Goal: Book appointment/travel/reservation

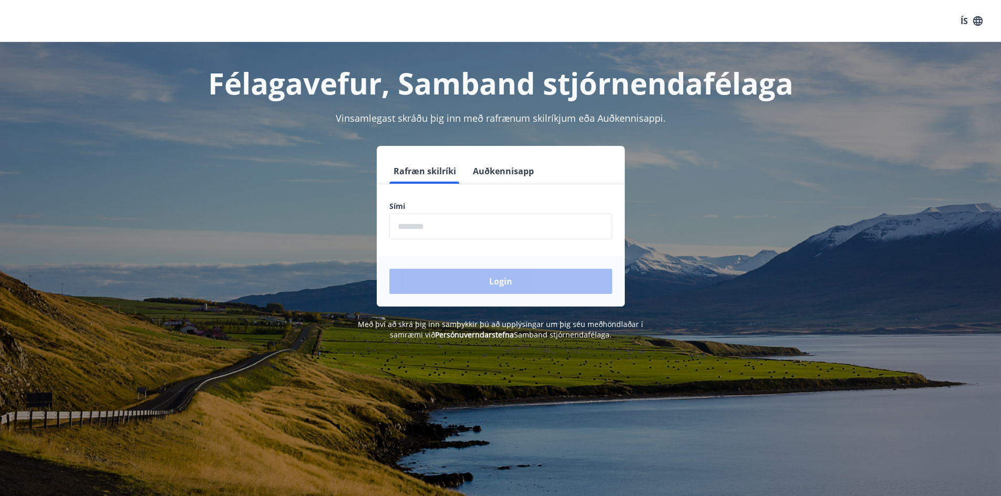
click at [547, 221] on input "phone" at bounding box center [500, 227] width 223 height 26
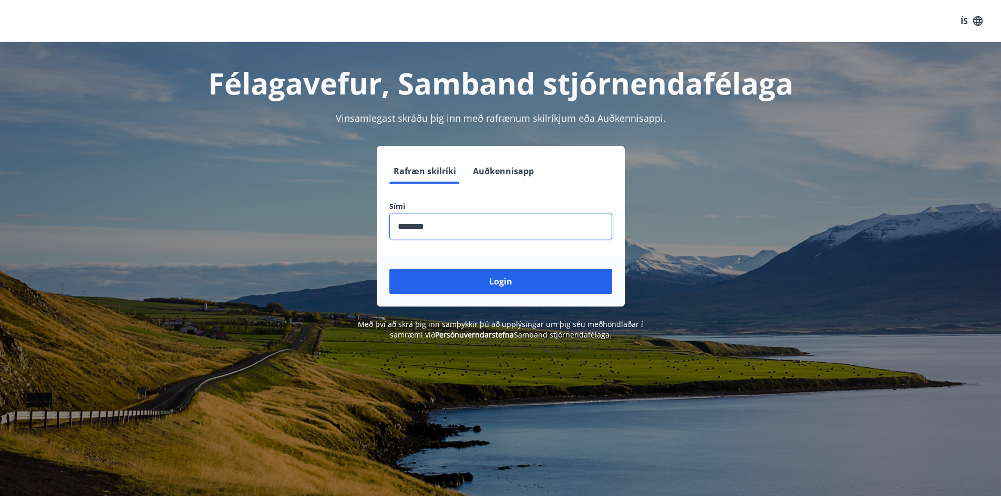
type input "********"
click at [389, 269] on button "Login" at bounding box center [500, 281] width 223 height 25
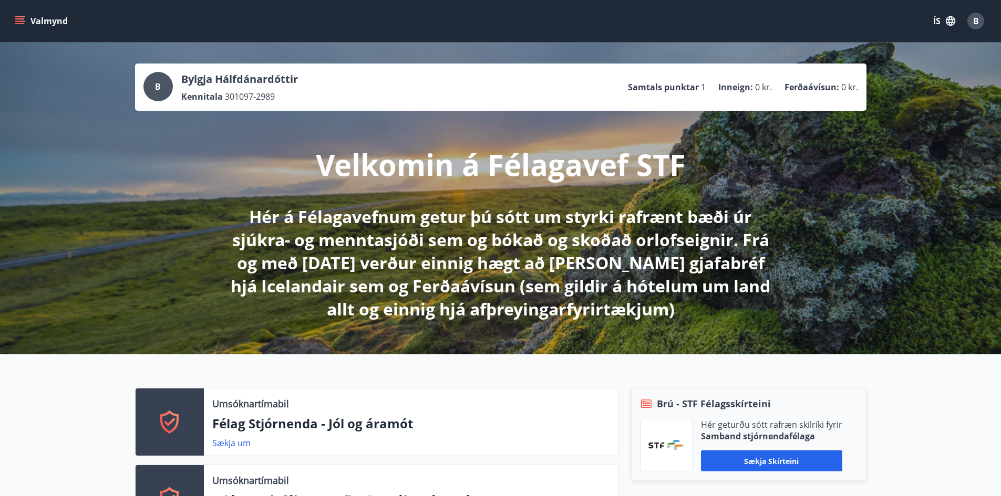
click at [26, 18] on button "Valmynd" at bounding box center [42, 21] width 59 height 19
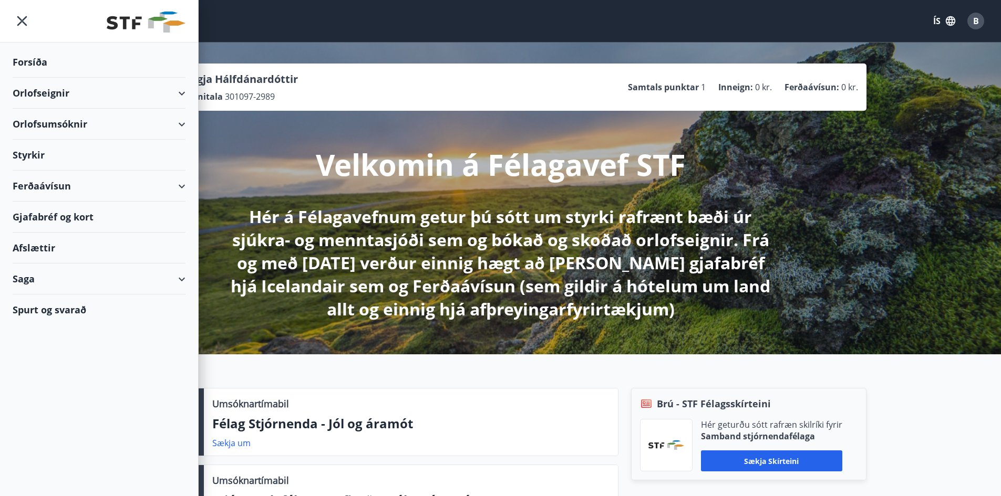
click at [67, 88] on div "Orlofseignir" at bounding box center [99, 93] width 173 height 31
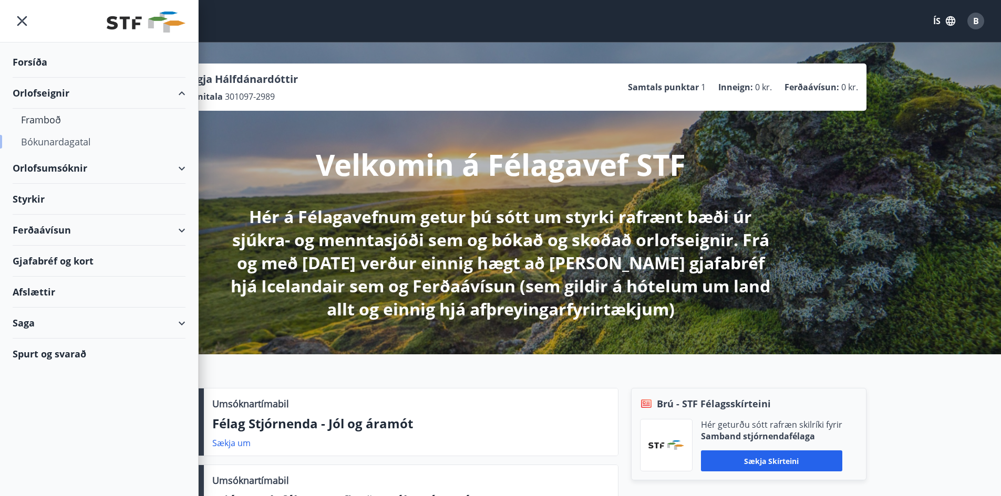
click at [56, 139] on div "Bókunardagatal" at bounding box center [99, 142] width 156 height 22
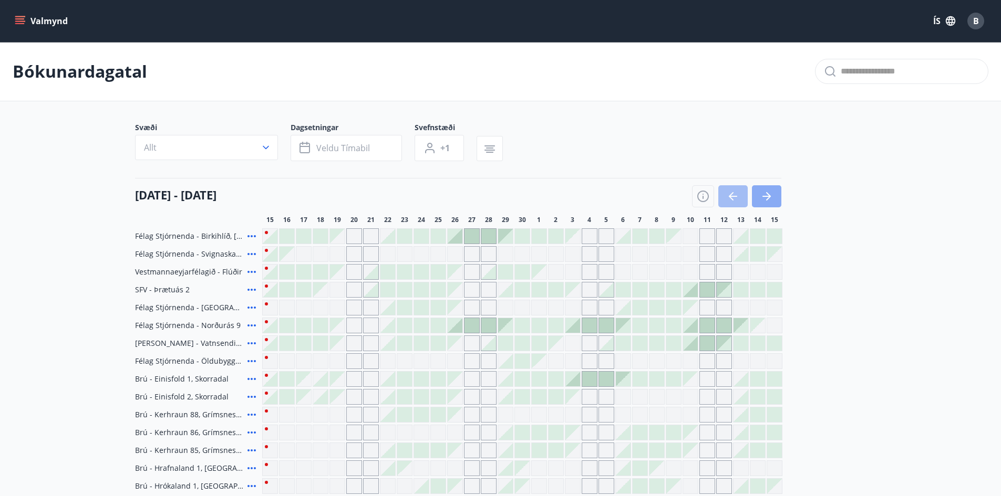
click at [757, 201] on button "button" at bounding box center [766, 196] width 29 height 22
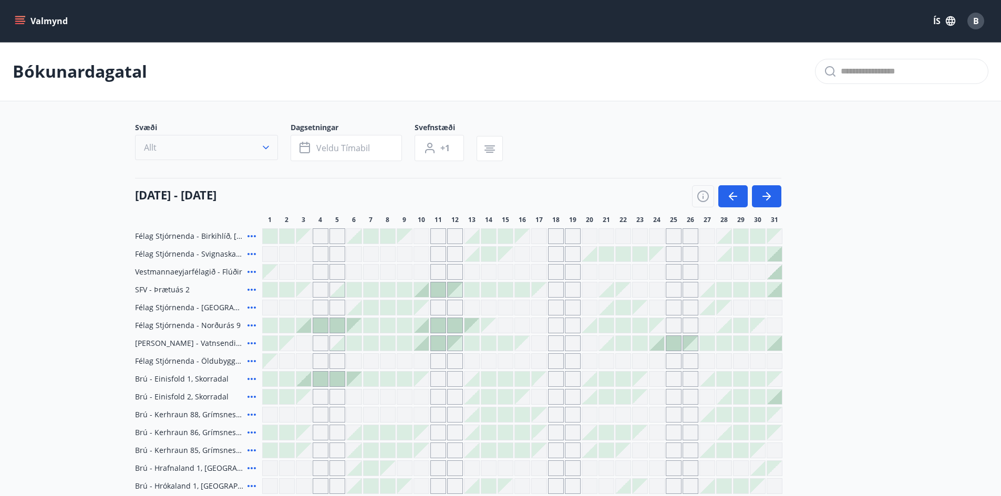
click at [245, 142] on button "Allt" at bounding box center [206, 147] width 143 height 25
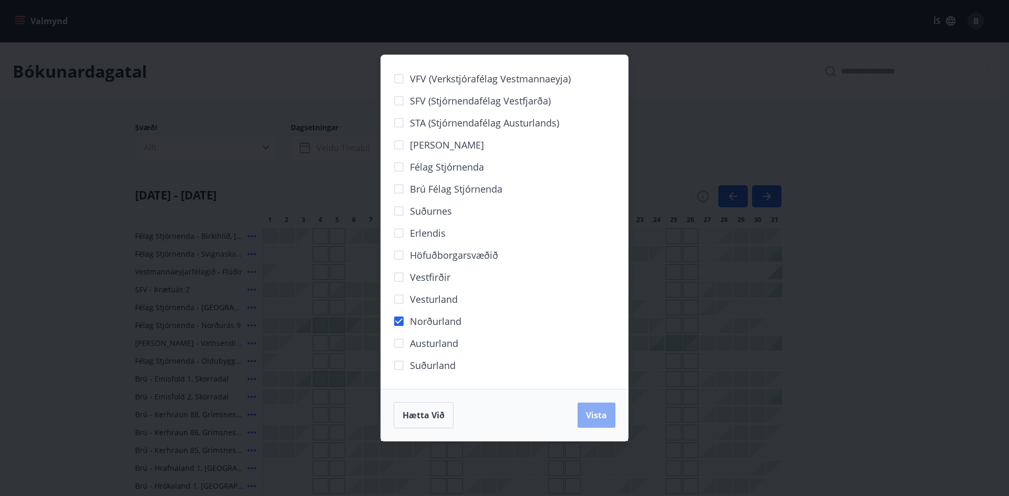
click at [585, 413] on button "Vista" at bounding box center [596, 415] width 38 height 25
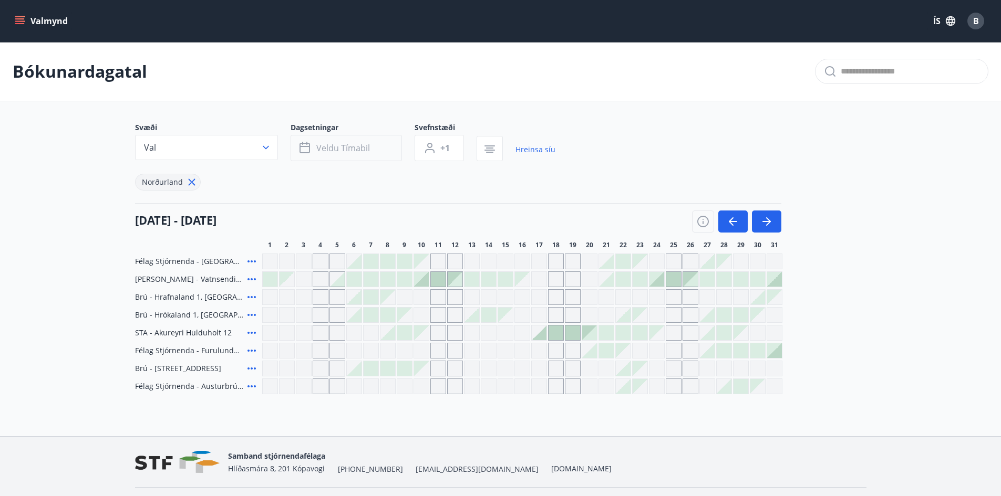
click at [386, 156] on button "Veldu tímabil" at bounding box center [345, 148] width 111 height 26
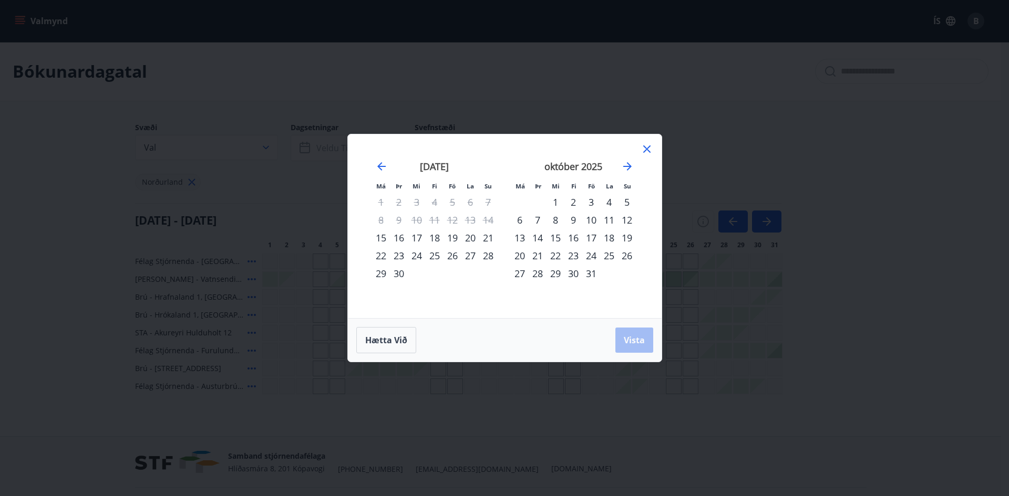
click at [647, 151] on icon at bounding box center [646, 149] width 13 height 13
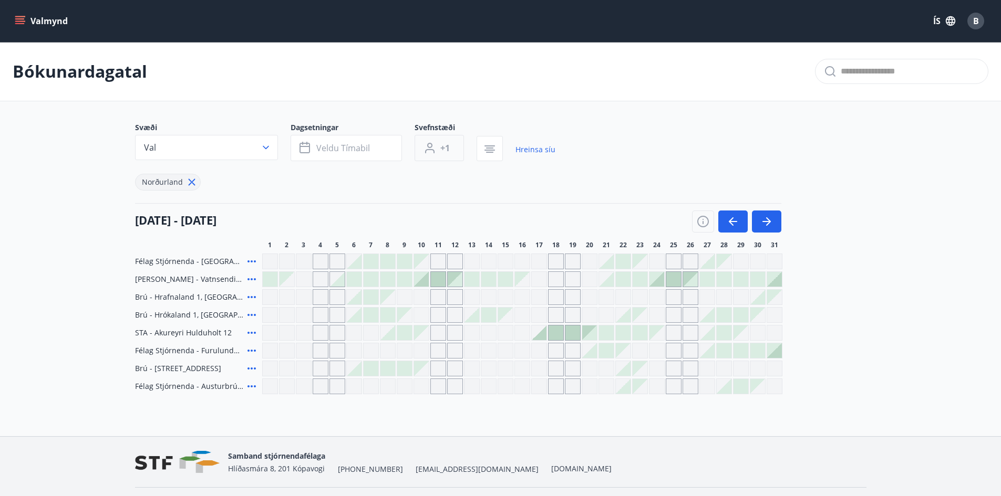
click at [437, 150] on button "+1" at bounding box center [438, 148] width 49 height 26
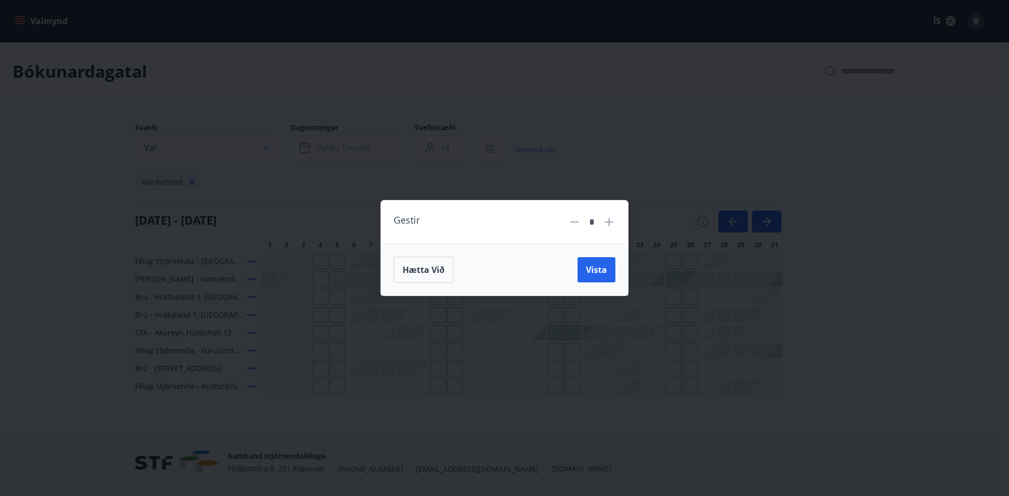
click at [609, 221] on icon at bounding box center [609, 222] width 8 height 8
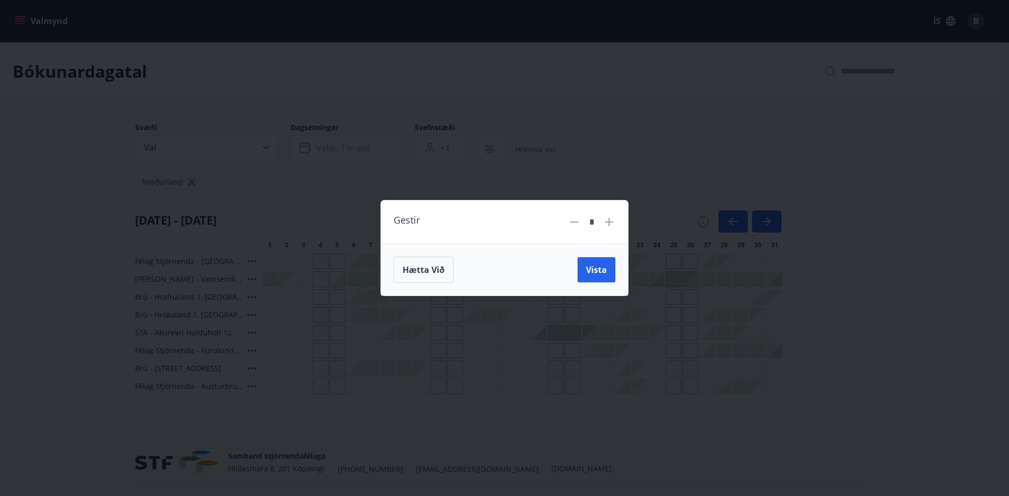
click at [609, 221] on icon at bounding box center [609, 222] width 8 height 8
type input "*"
click at [613, 274] on button "Vista" at bounding box center [596, 269] width 38 height 25
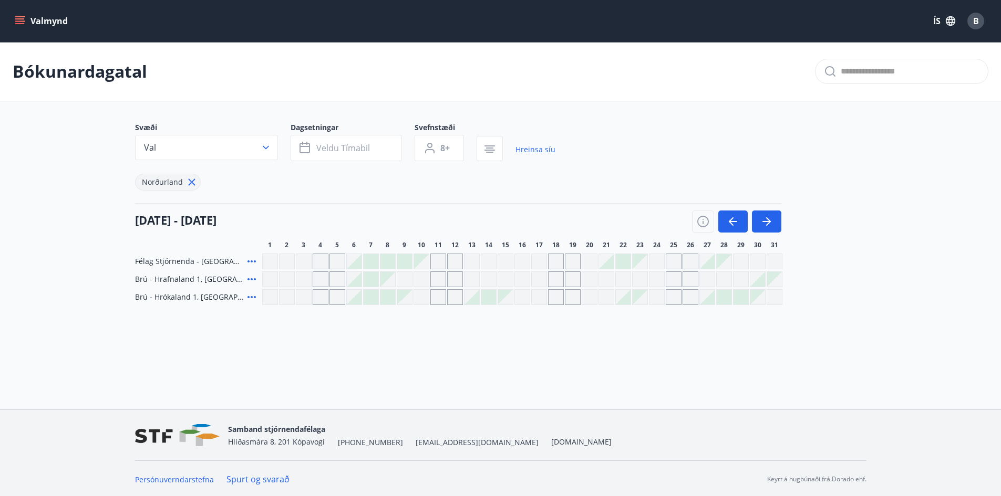
click at [765, 225] on icon "button" at bounding box center [766, 221] width 13 height 13
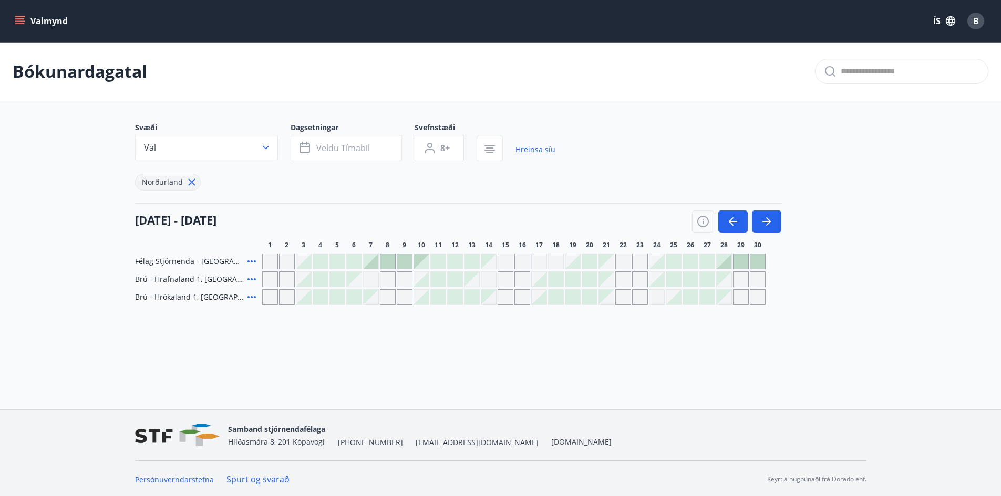
click at [765, 225] on icon "button" at bounding box center [766, 221] width 13 height 13
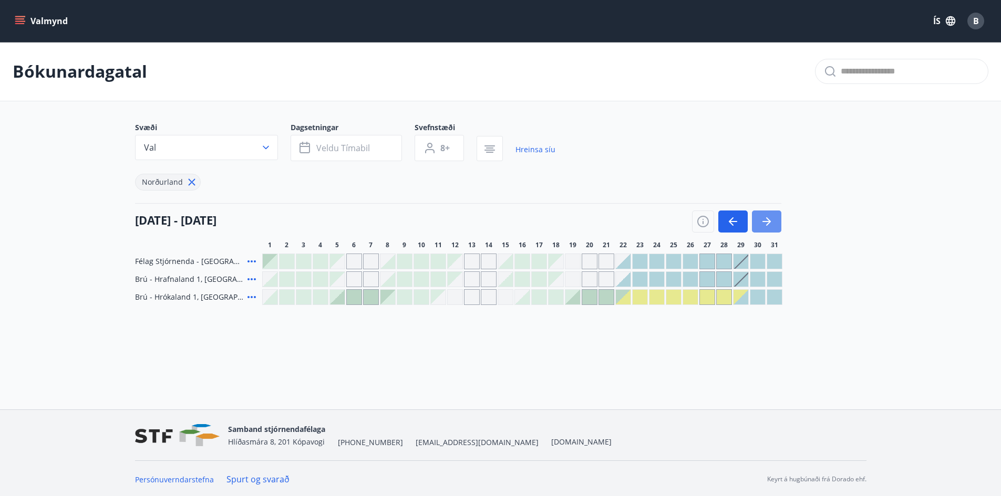
click at [765, 225] on icon "button" at bounding box center [766, 221] width 13 height 13
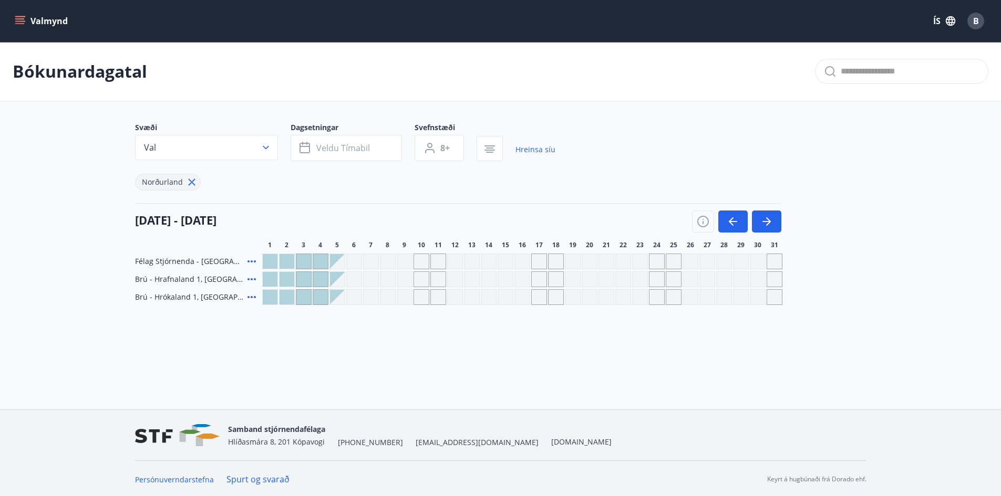
click at [765, 225] on icon "button" at bounding box center [766, 221] width 13 height 13
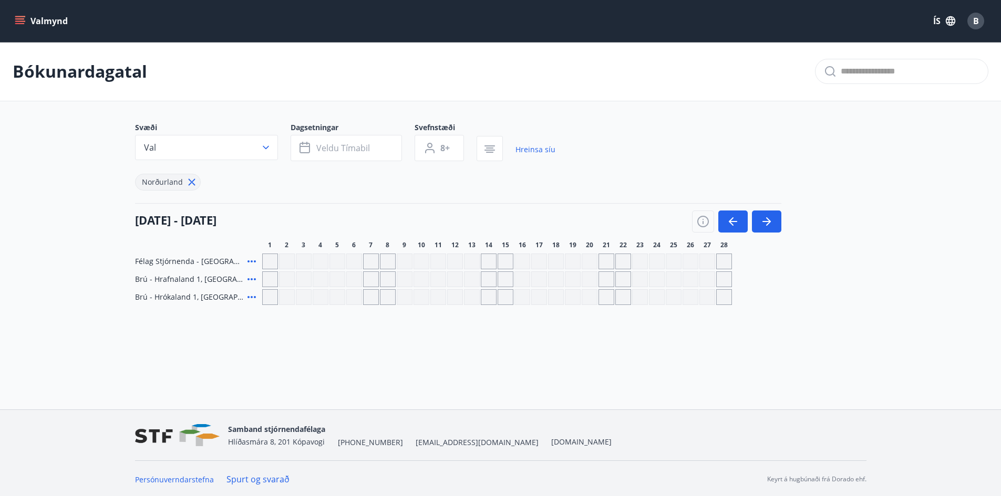
click at [765, 225] on icon "button" at bounding box center [766, 221] width 13 height 13
click at [45, 17] on button "Valmynd" at bounding box center [42, 21] width 59 height 19
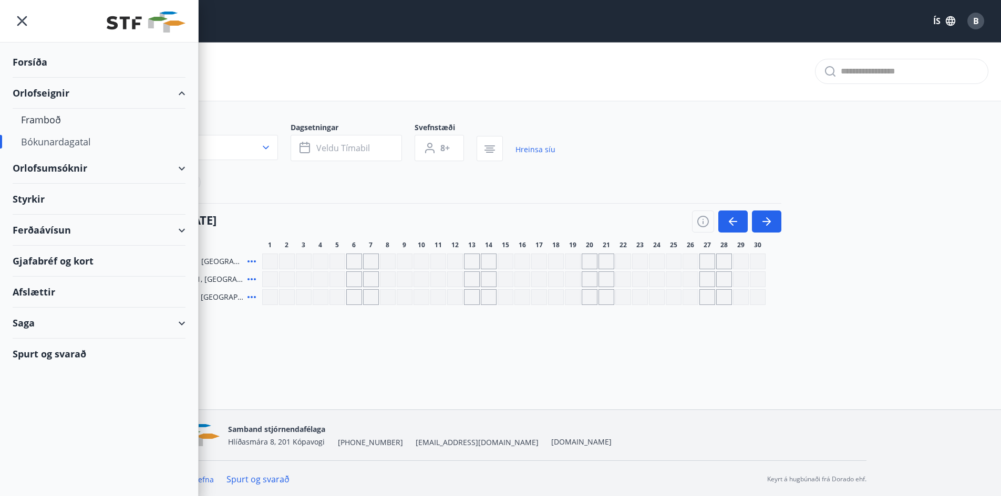
click at [30, 65] on div "Forsíða" at bounding box center [99, 62] width 173 height 31
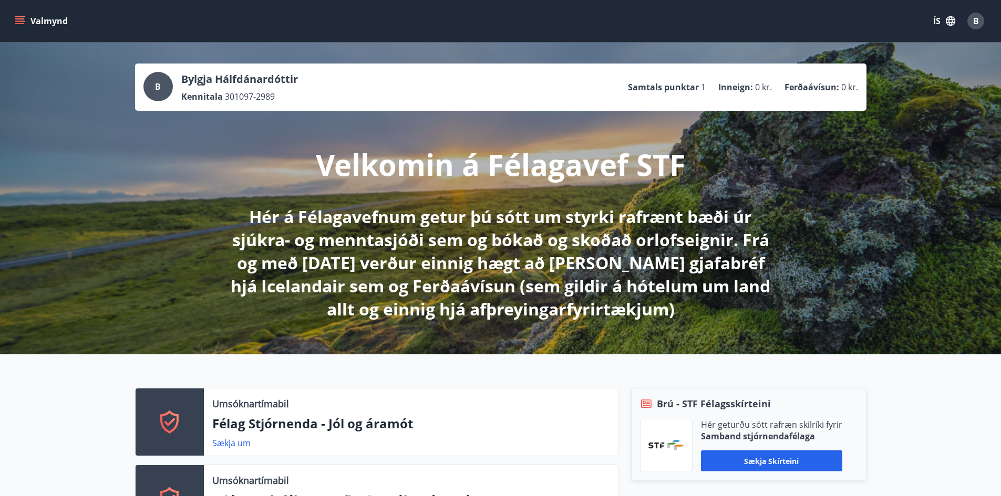
click at [27, 15] on button "Valmynd" at bounding box center [42, 21] width 59 height 19
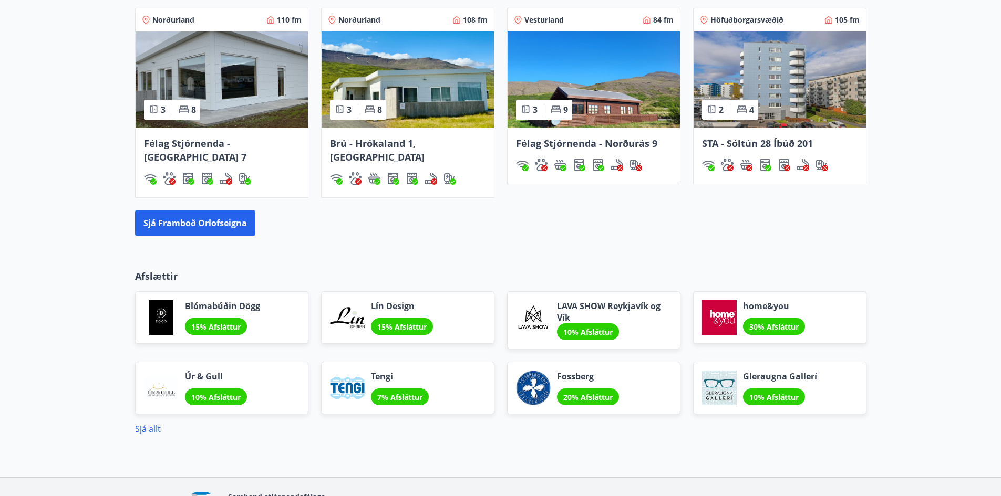
scroll to position [1232, 0]
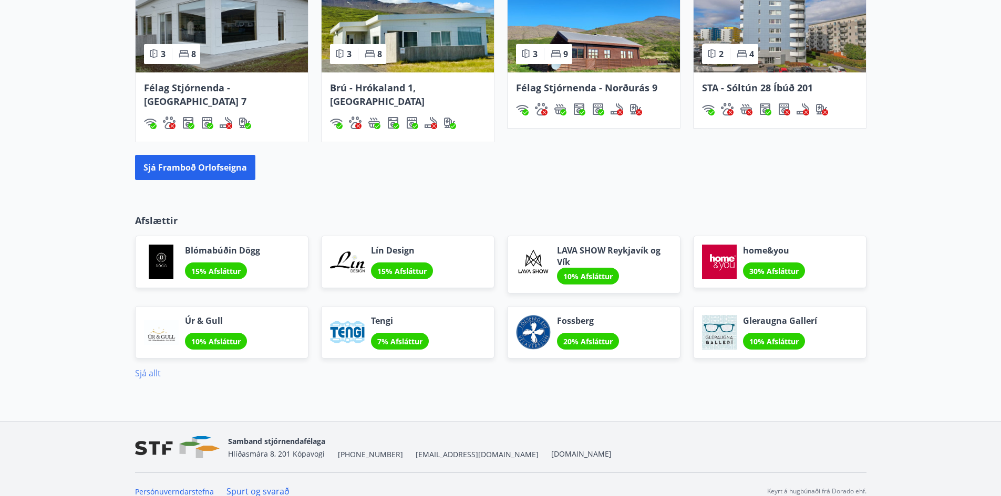
click at [141, 368] on link "Sjá allt" at bounding box center [148, 374] width 26 height 12
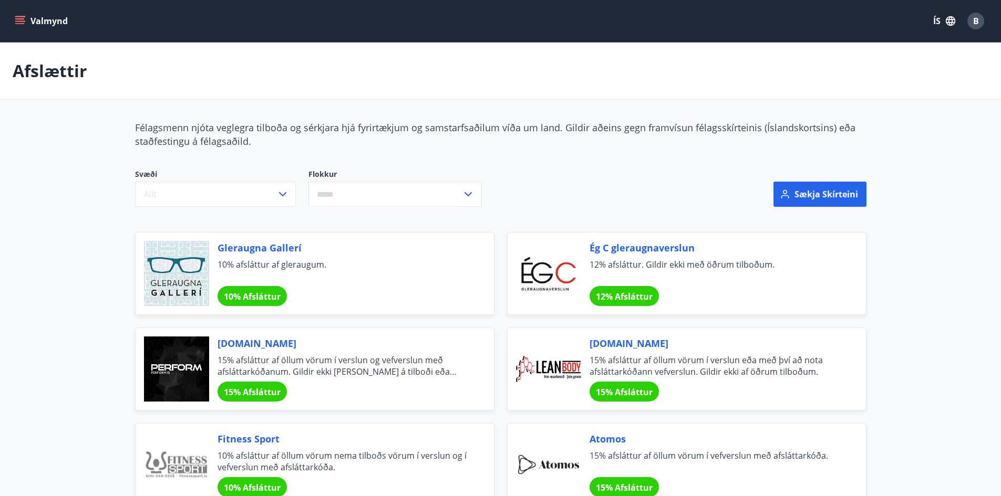
click at [28, 22] on button "Valmynd" at bounding box center [42, 21] width 59 height 19
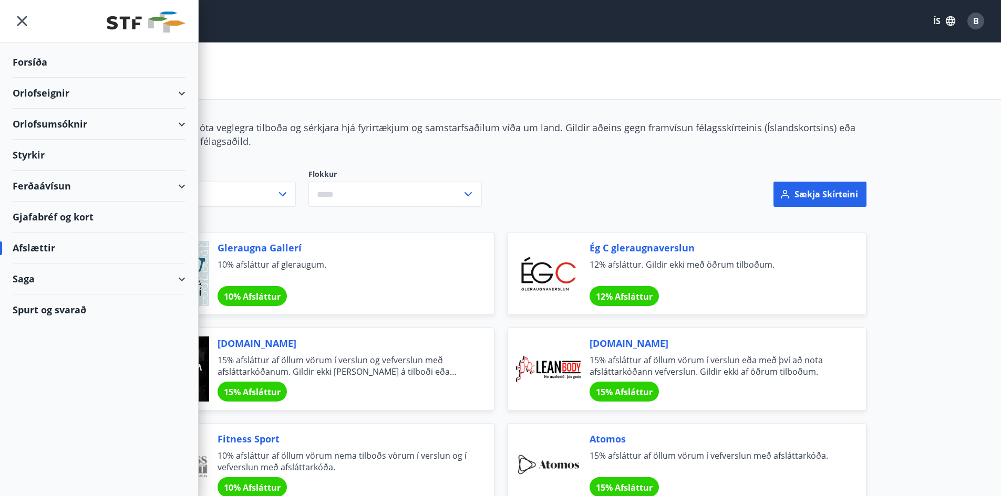
click at [174, 284] on div "Saga" at bounding box center [99, 279] width 173 height 31
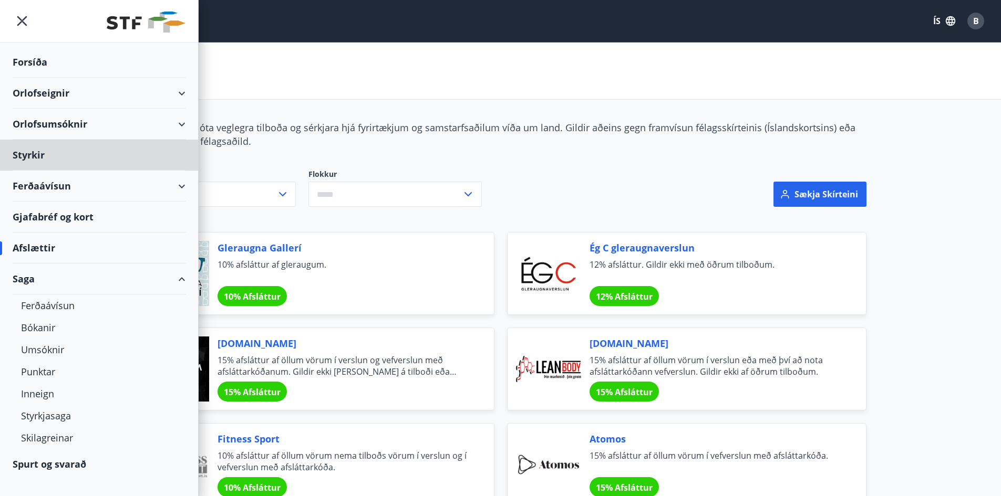
click at [34, 66] on div "Forsíða" at bounding box center [99, 62] width 173 height 31
